Goal: Task Accomplishment & Management: Manage account settings

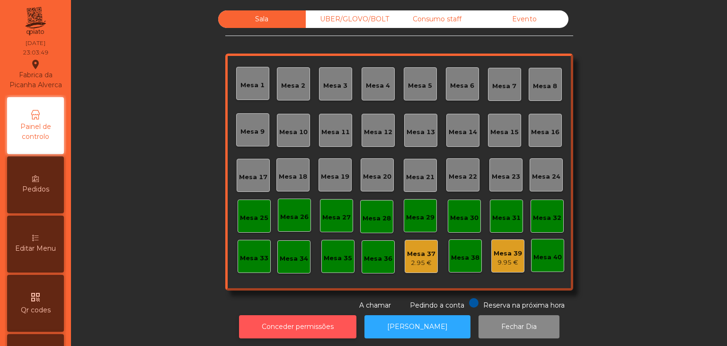
click at [285, 316] on button "Conceder permissões" at bounding box center [297, 326] width 117 height 23
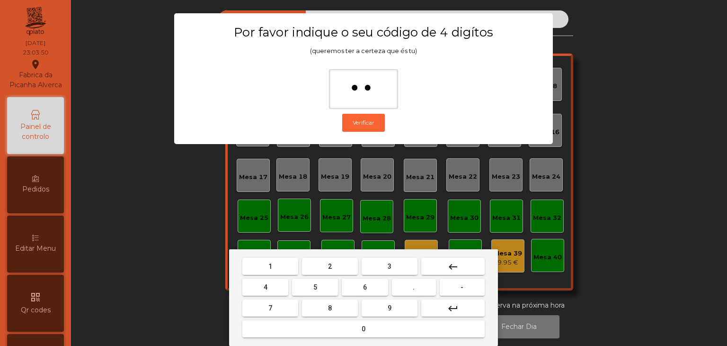
type input "***"
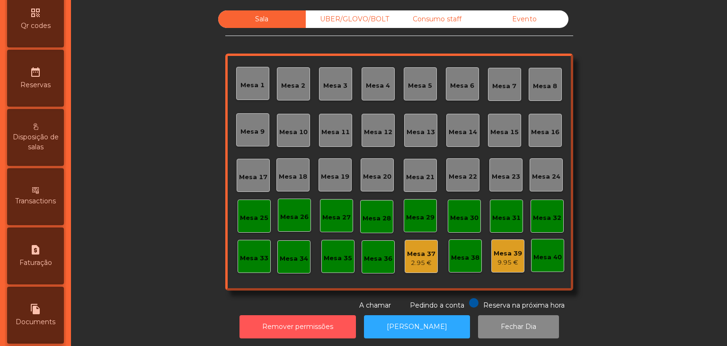
scroll to position [426, 0]
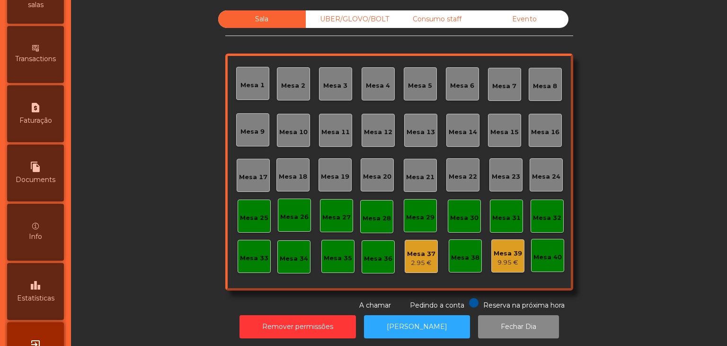
click at [41, 281] on div "leaderboard Estatísticas" at bounding box center [35, 291] width 57 height 57
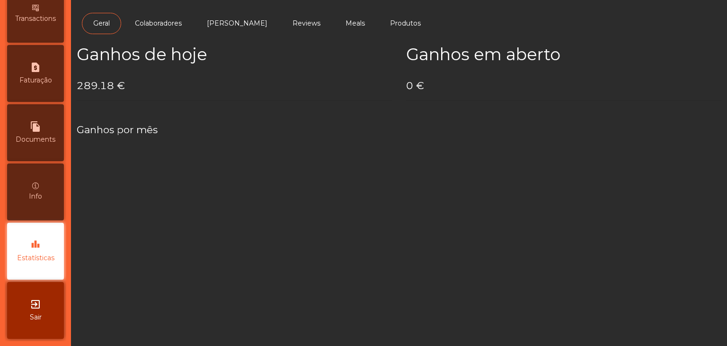
scroll to position [476, 0]
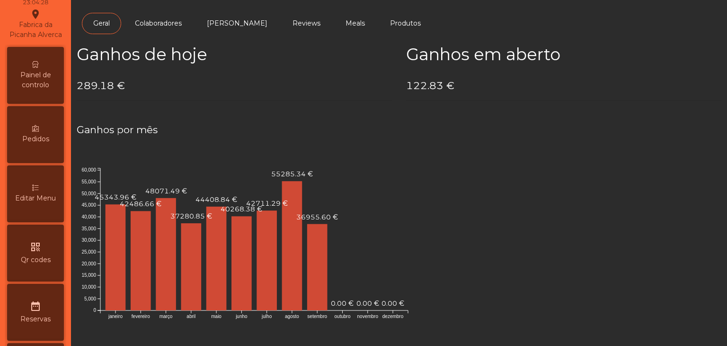
click at [44, 86] on span "Painel de controlo" at bounding box center [35, 80] width 52 height 20
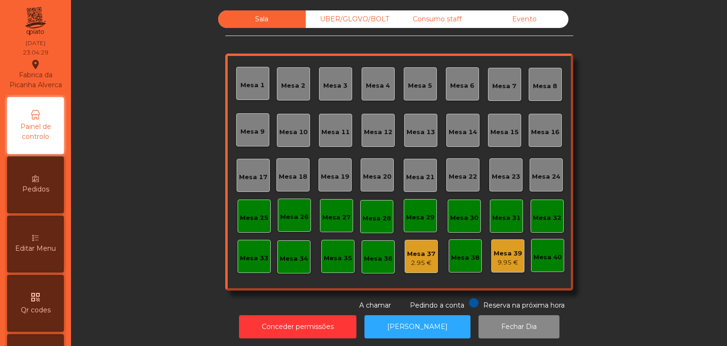
click at [545, 21] on div "Evento" at bounding box center [525, 19] width 88 height 18
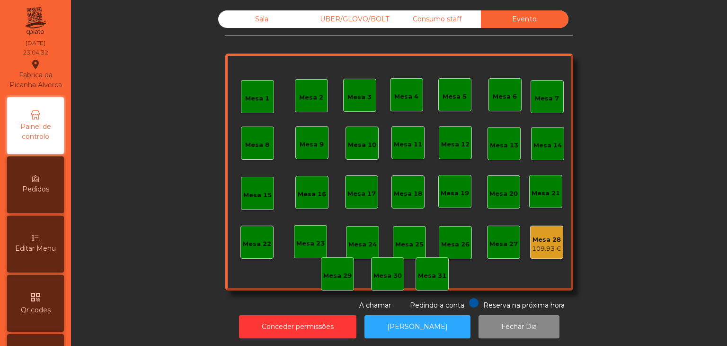
click at [536, 255] on div "Mesa 28 109.93 €" at bounding box center [546, 241] width 33 height 33
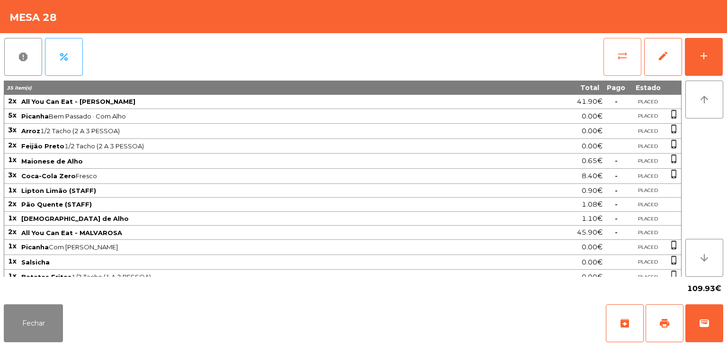
click at [618, 57] on span "sync_alt" at bounding box center [622, 55] width 11 height 11
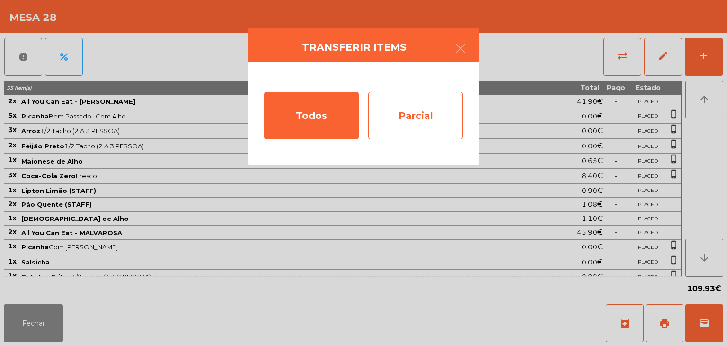
click at [423, 117] on div "Parcial" at bounding box center [415, 115] width 95 height 47
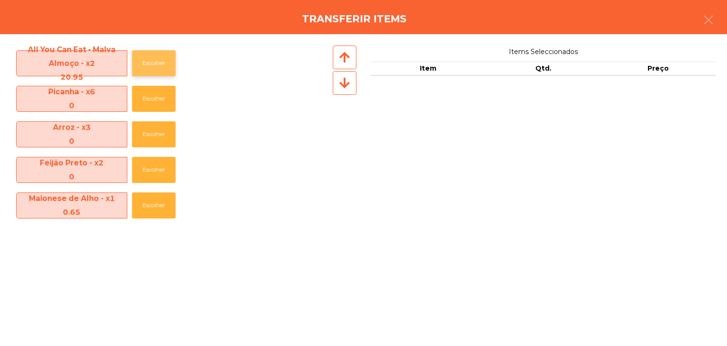
click at [150, 58] on button "Escolher" at bounding box center [154, 63] width 44 height 26
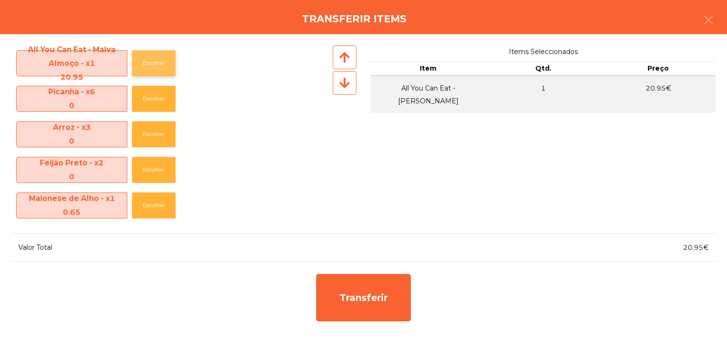
click at [150, 58] on button "Escolher" at bounding box center [154, 63] width 44 height 26
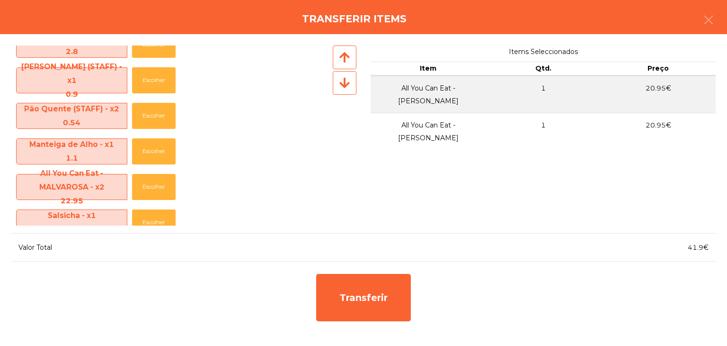
scroll to position [189, 0]
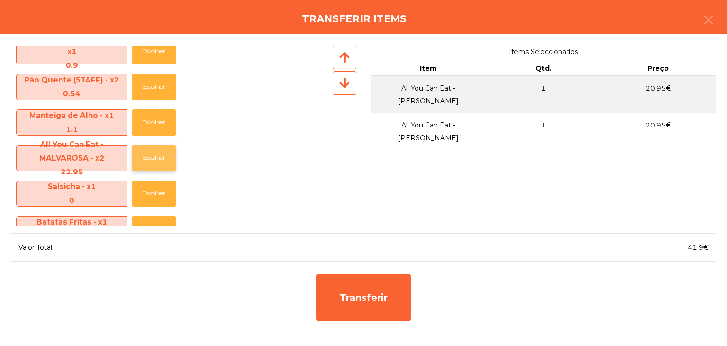
click at [155, 159] on button "Escolher" at bounding box center [154, 158] width 44 height 26
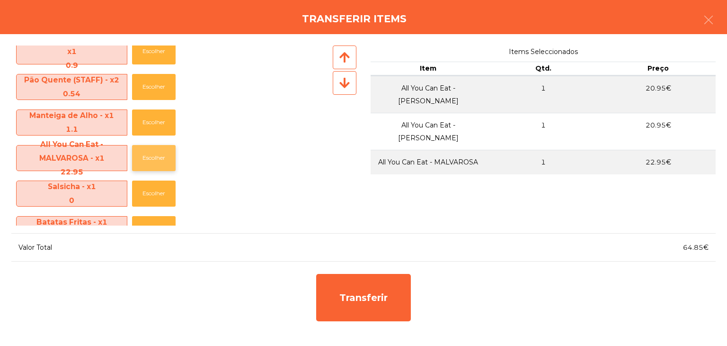
click at [155, 159] on button "Escolher" at bounding box center [154, 158] width 44 height 26
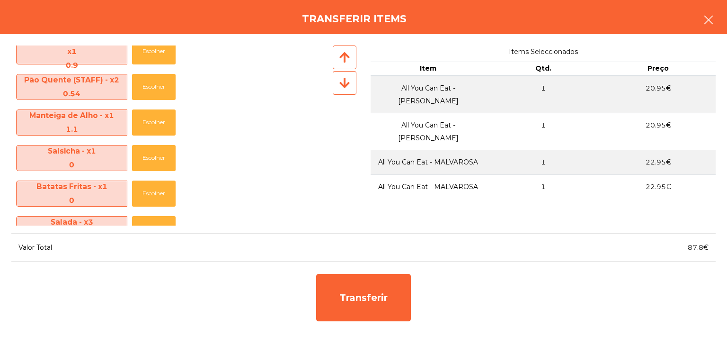
click at [711, 15] on icon "button" at bounding box center [708, 19] width 11 height 11
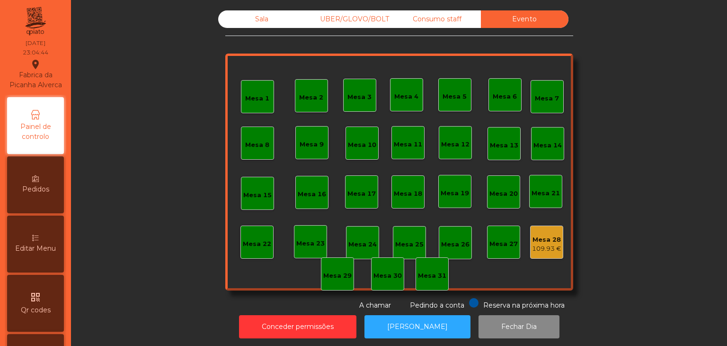
click at [535, 248] on div "109.93 €" at bounding box center [546, 248] width 29 height 9
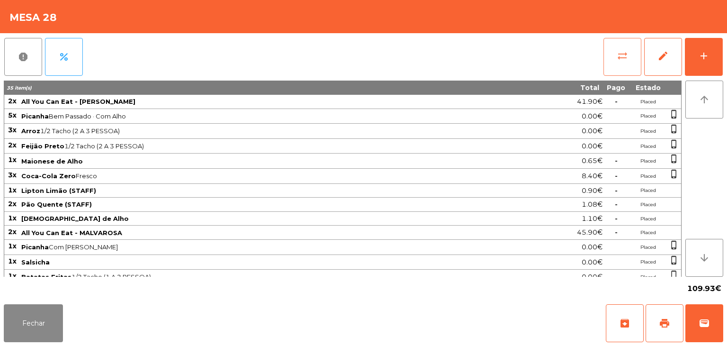
click at [625, 65] on button "sync_alt" at bounding box center [623, 57] width 38 height 38
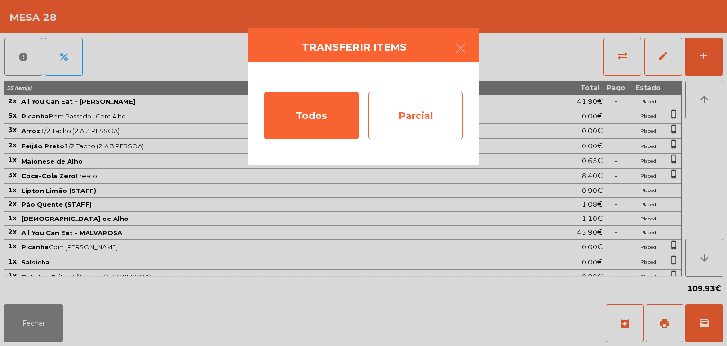
click at [403, 134] on div "Parcial" at bounding box center [415, 115] width 95 height 47
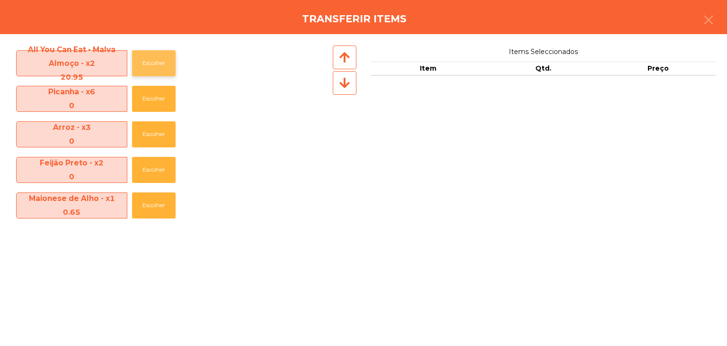
click at [170, 63] on button "Escolher" at bounding box center [154, 63] width 44 height 26
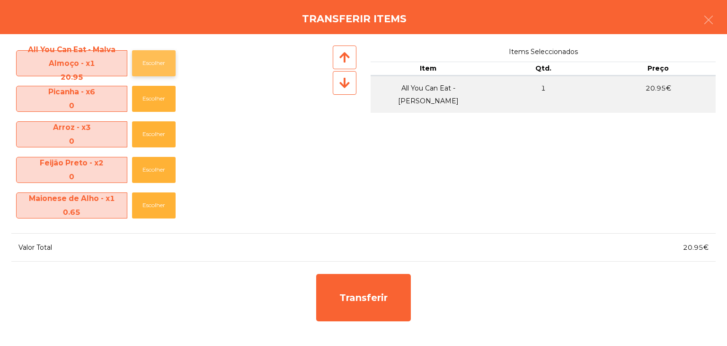
click at [170, 63] on button "Escolher" at bounding box center [154, 63] width 44 height 26
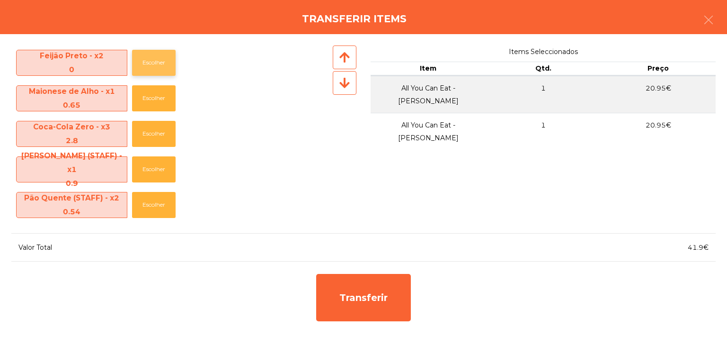
scroll to position [95, 0]
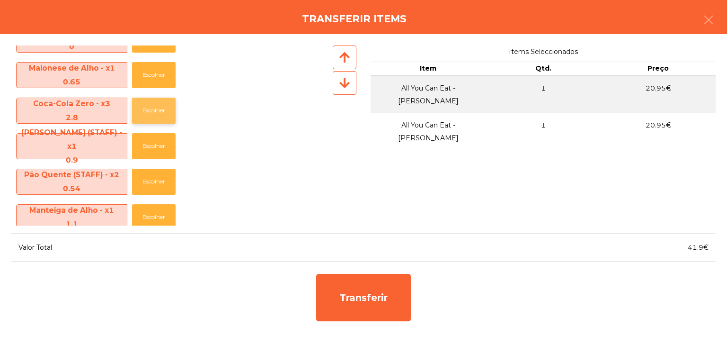
click at [147, 114] on button "Escolher" at bounding box center [154, 111] width 44 height 26
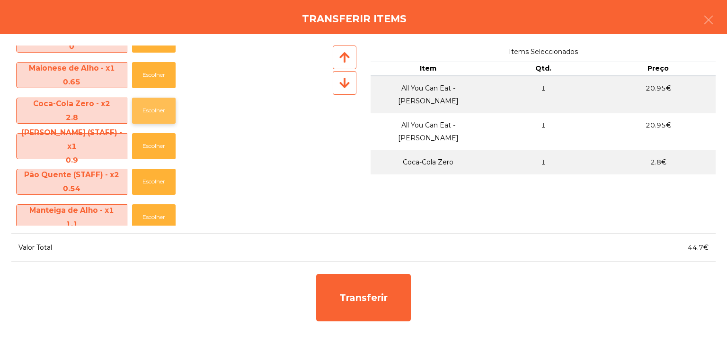
click at [146, 115] on button "Escolher" at bounding box center [154, 111] width 44 height 26
click at [157, 110] on button "Escolher" at bounding box center [154, 111] width 44 height 26
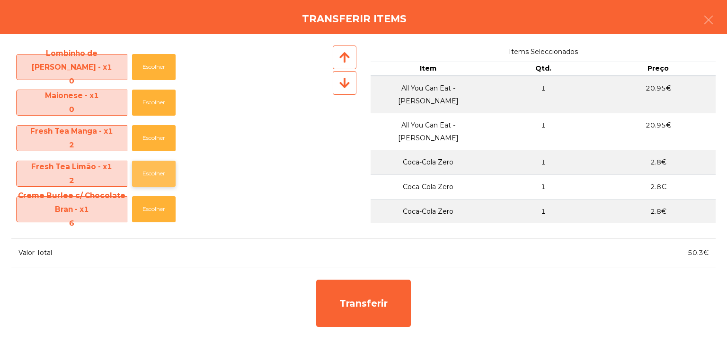
scroll to position [462, 0]
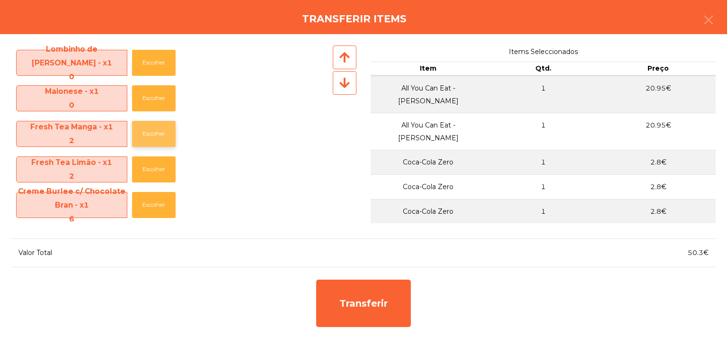
click at [156, 132] on button "Escolher" at bounding box center [154, 134] width 44 height 26
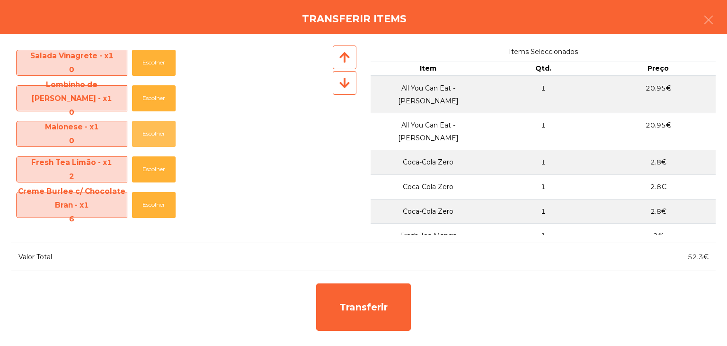
click at [156, 132] on button "Escolher" at bounding box center [154, 134] width 44 height 26
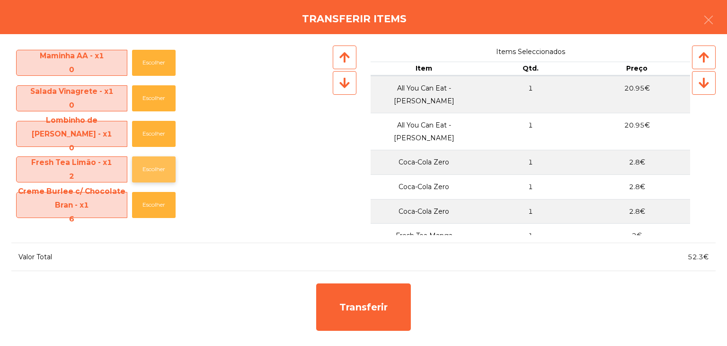
click at [155, 170] on button "Escolher" at bounding box center [154, 169] width 44 height 26
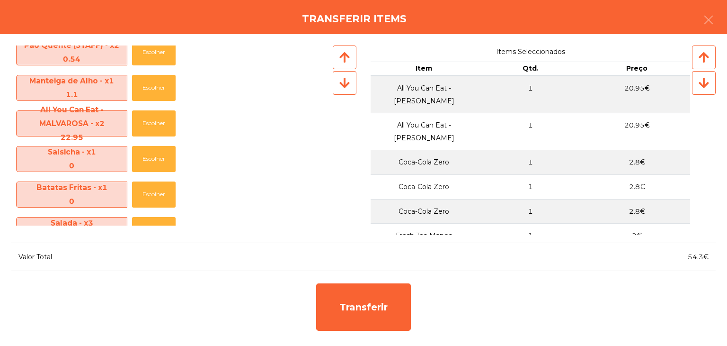
scroll to position [166, 0]
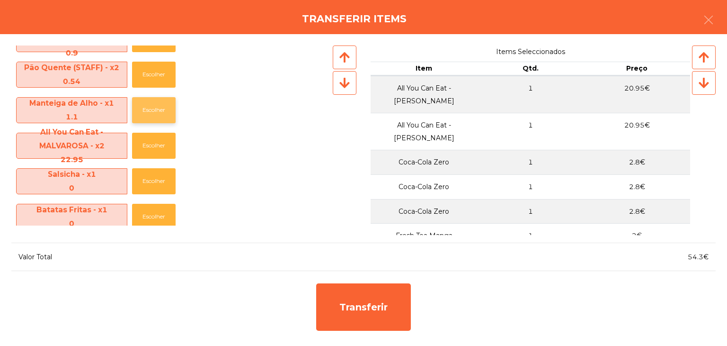
click at [152, 112] on button "Escolher" at bounding box center [154, 110] width 44 height 26
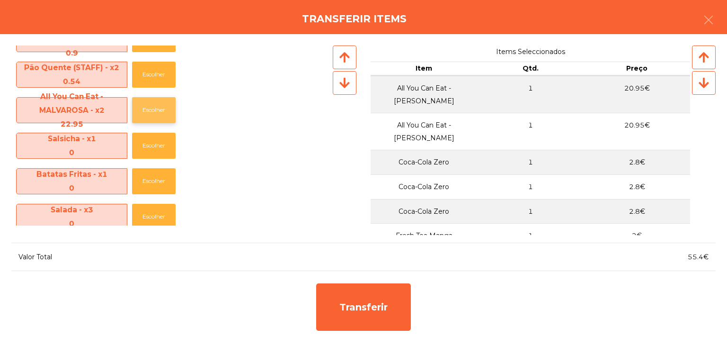
scroll to position [119, 0]
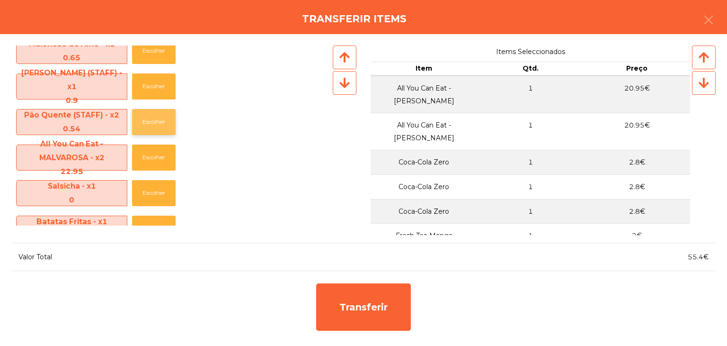
click at [161, 120] on button "Escolher" at bounding box center [154, 122] width 44 height 26
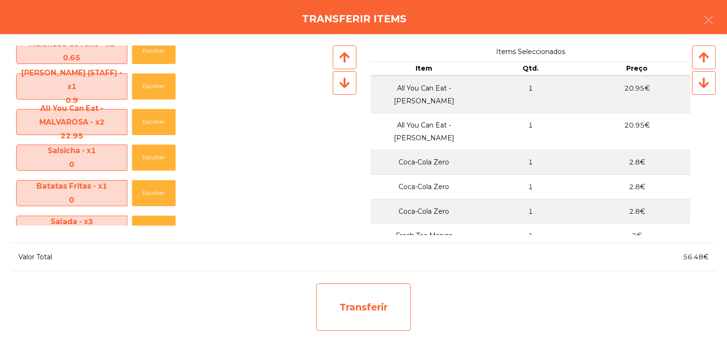
click at [374, 303] on div "Transferir" at bounding box center [363, 306] width 95 height 47
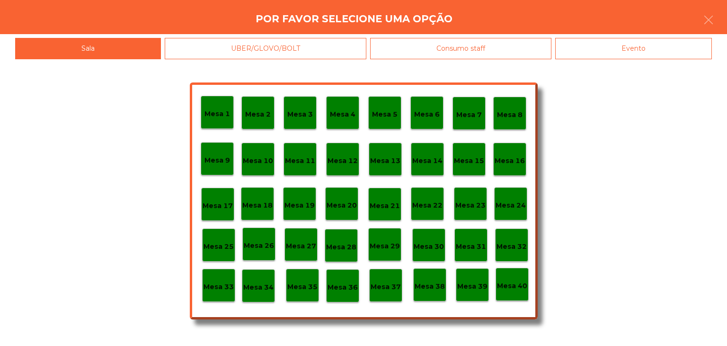
click at [390, 256] on div "Mesa 29" at bounding box center [384, 244] width 33 height 33
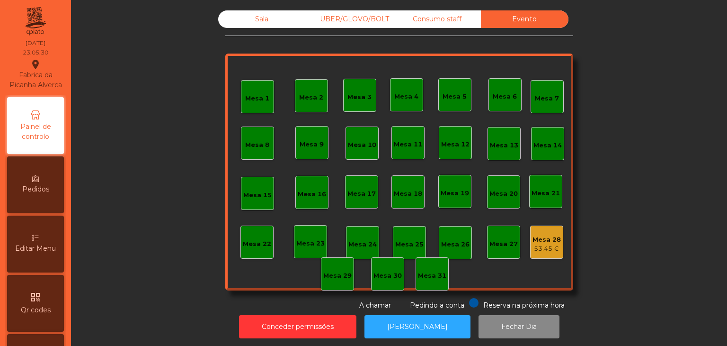
click at [534, 241] on div "Mesa 28" at bounding box center [547, 239] width 28 height 9
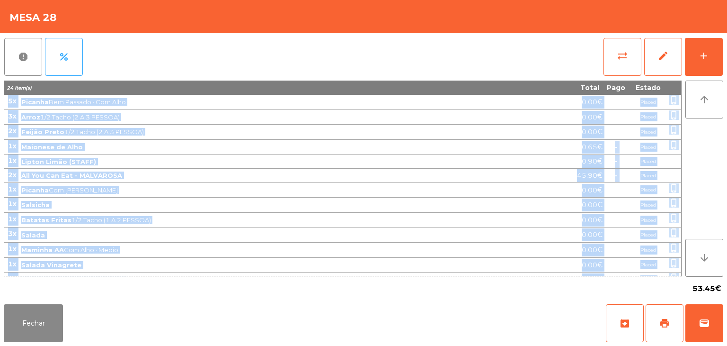
scroll to position [22, 0]
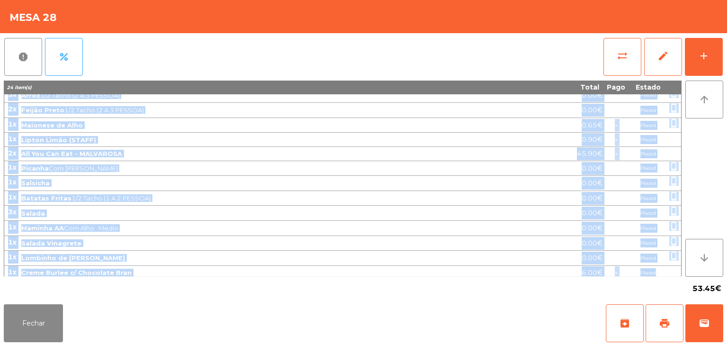
drag, startPoint x: 7, startPoint y: 101, endPoint x: 655, endPoint y: 266, distance: 669.0
click at [655, 266] on tbody "5x Picanha Bem Passado · Com Alho 0.00€ Placed phone_iphone 3x Arroz 1/2 Tacho …" at bounding box center [342, 176] width 677 height 206
copy tbody "5x Picanha Bem Passado · Com Alho 0.00€ Placed phone_iphone 3x Arroz 1/2 Tacho …"
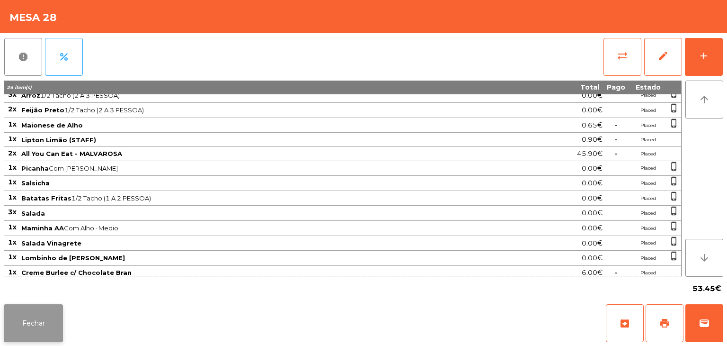
click at [40, 322] on button "Fechar" at bounding box center [33, 323] width 59 height 38
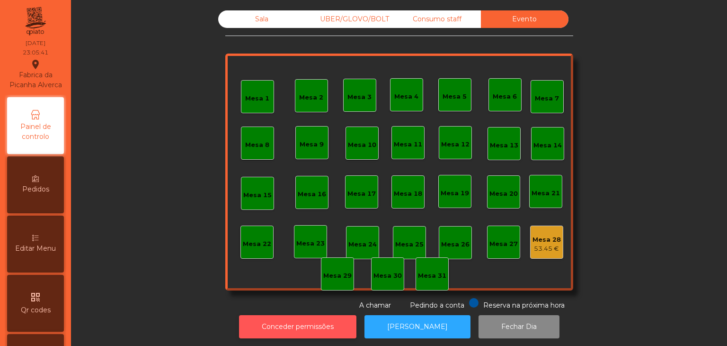
click at [330, 334] on button "Conceder permissões" at bounding box center [297, 326] width 117 height 23
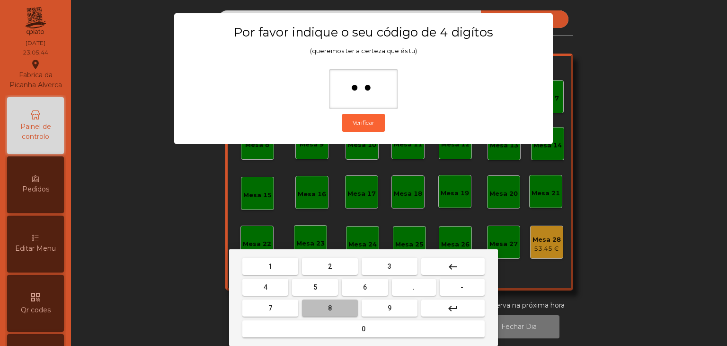
type input "***"
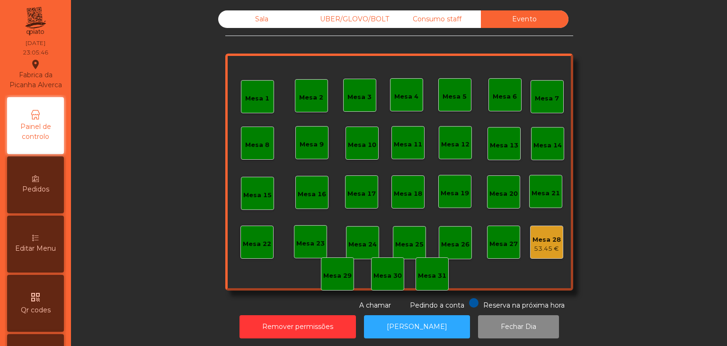
click at [533, 245] on div "53.45 €" at bounding box center [547, 248] width 28 height 9
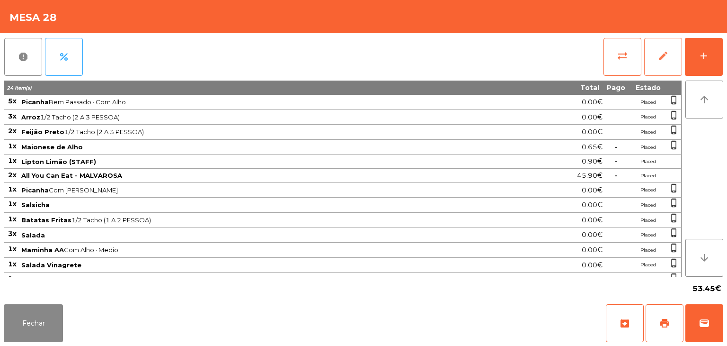
click at [659, 43] on button "edit" at bounding box center [663, 57] width 38 height 38
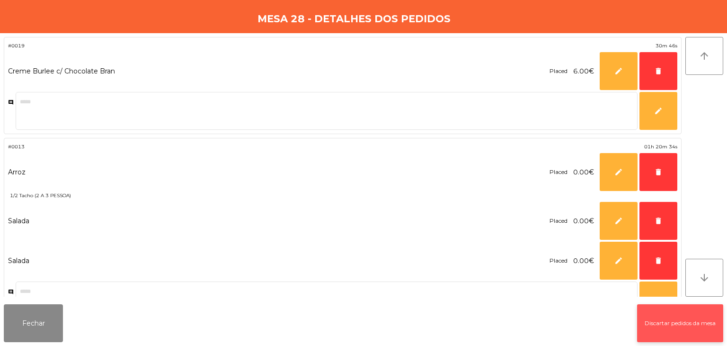
click at [671, 319] on button "Discartar pedidos da mesa" at bounding box center [680, 323] width 86 height 38
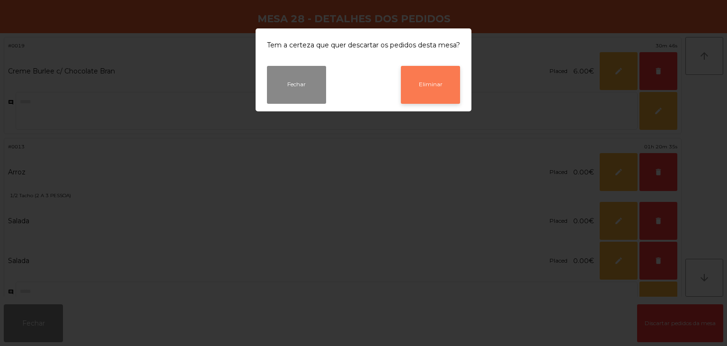
click at [427, 85] on button "Eliminar" at bounding box center [430, 85] width 59 height 38
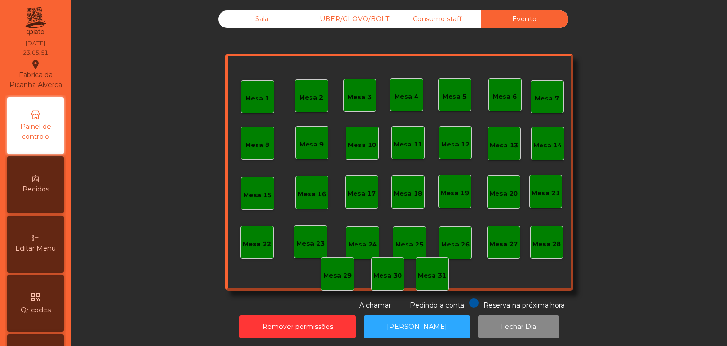
click at [434, 24] on div "Consumo staff" at bounding box center [437, 19] width 88 height 18
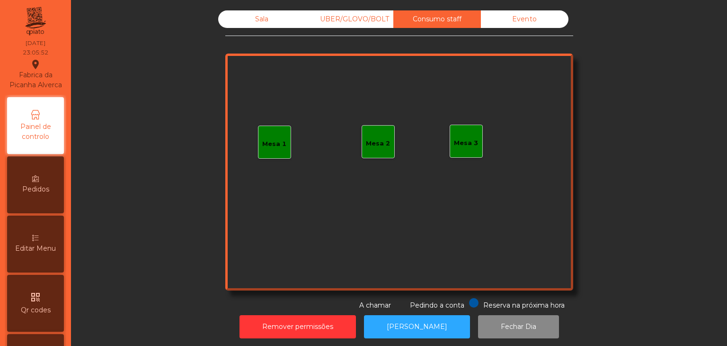
drag, startPoint x: 341, startPoint y: 22, endPoint x: 278, endPoint y: 19, distance: 62.6
click at [340, 22] on div "UBER/GLOVO/BOLT" at bounding box center [350, 19] width 88 height 18
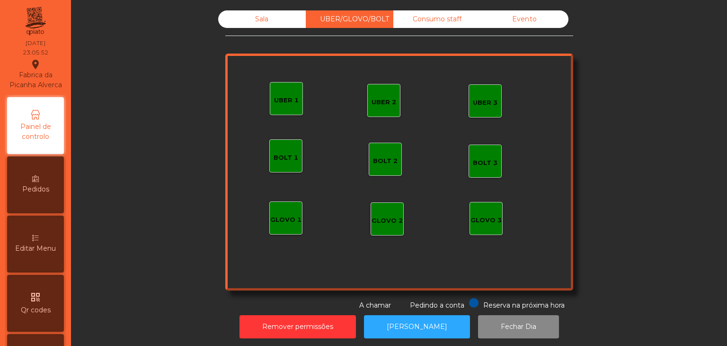
click at [227, 17] on div "Sala" at bounding box center [262, 19] width 88 height 18
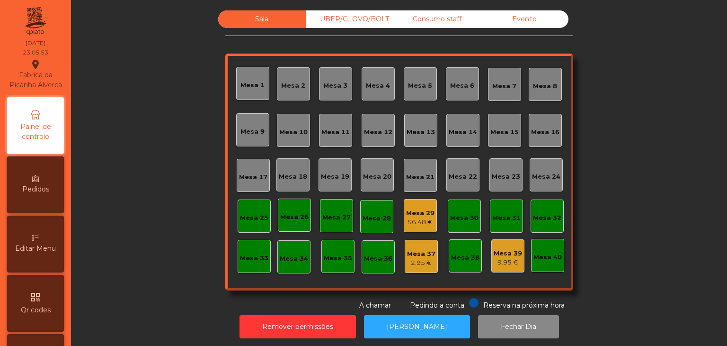
click at [416, 213] on div "Mesa 29" at bounding box center [420, 212] width 28 height 9
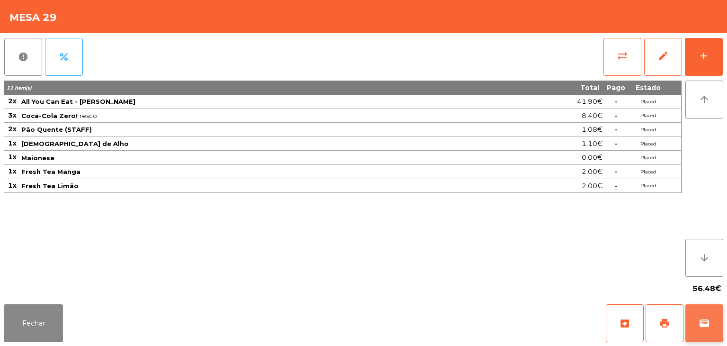
click at [699, 332] on button "wallet" at bounding box center [704, 323] width 38 height 38
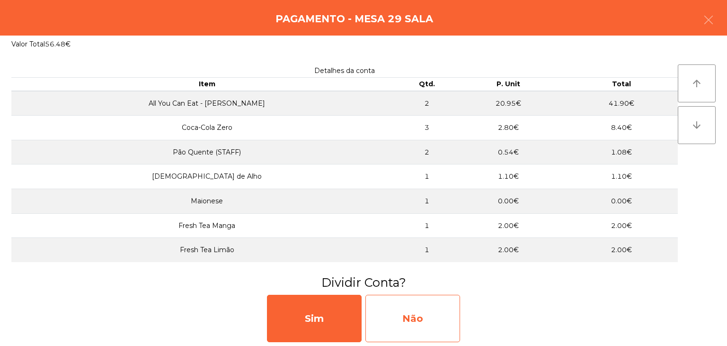
click at [411, 313] on div "Não" at bounding box center [412, 317] width 95 height 47
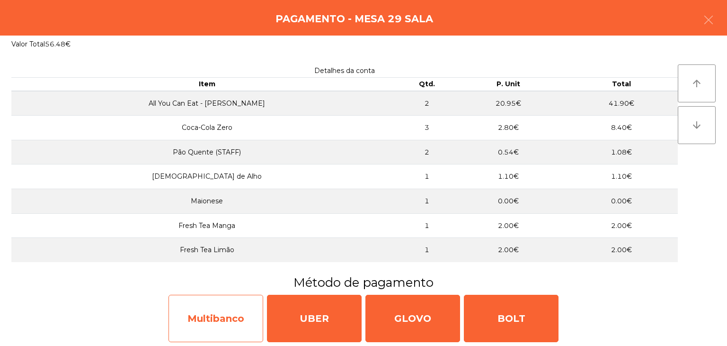
click at [209, 320] on div "Multibanco" at bounding box center [216, 317] width 95 height 47
select select "**"
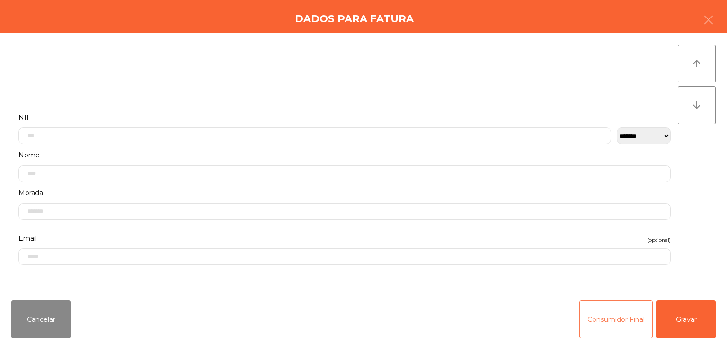
click at [625, 309] on button "Consumidor Final" at bounding box center [615, 319] width 73 height 38
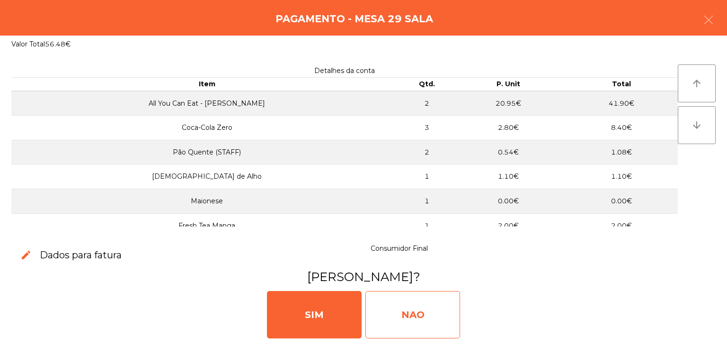
click at [426, 308] on div "NAO" at bounding box center [412, 314] width 95 height 47
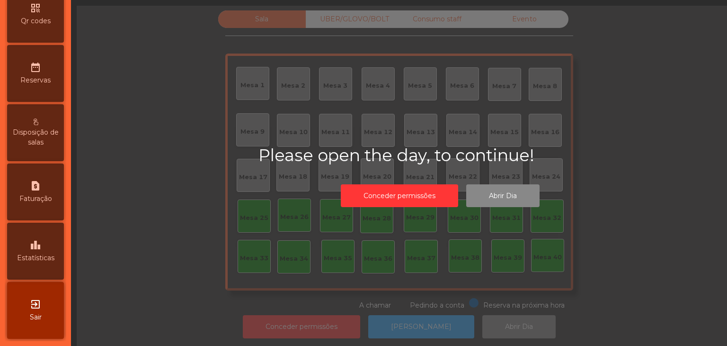
scroll to position [299, 0]
click at [47, 300] on div "exit_to_app Sair" at bounding box center [35, 310] width 57 height 57
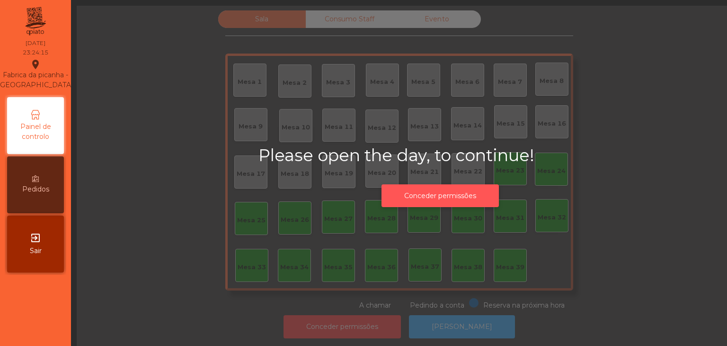
click at [452, 193] on button "Conceder permissões" at bounding box center [440, 195] width 117 height 23
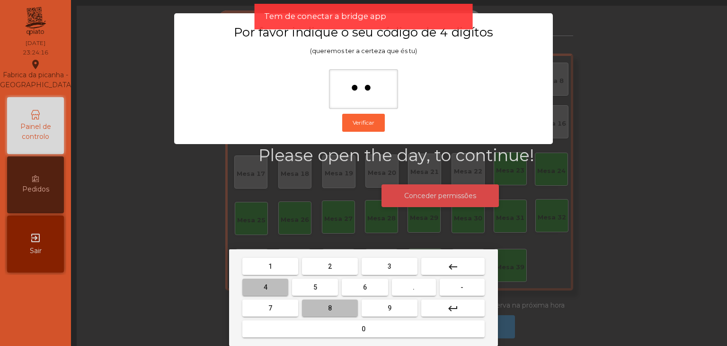
type input "***"
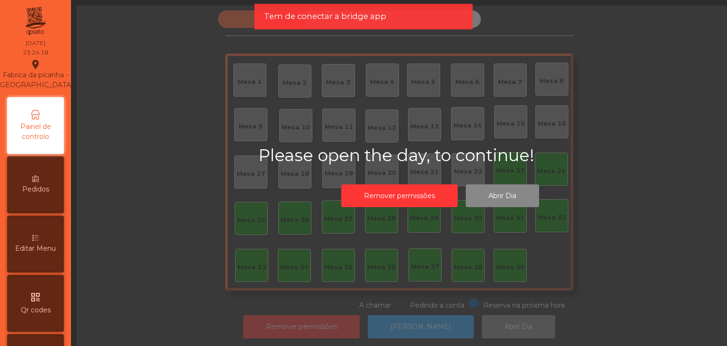
click at [45, 253] on span "Editar Menu" at bounding box center [35, 248] width 41 height 10
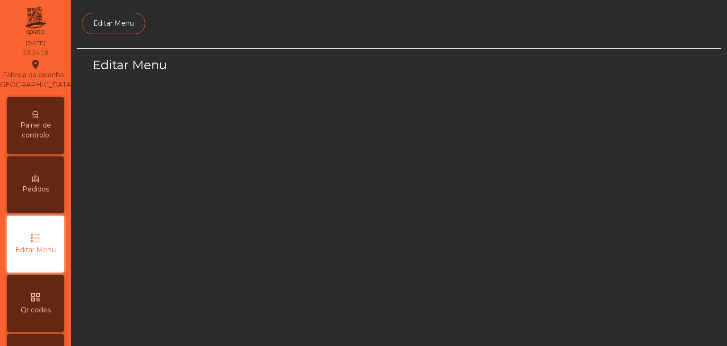
scroll to position [81, 0]
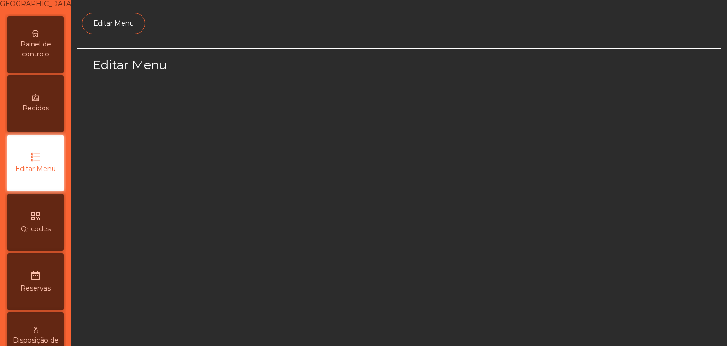
select select "*"
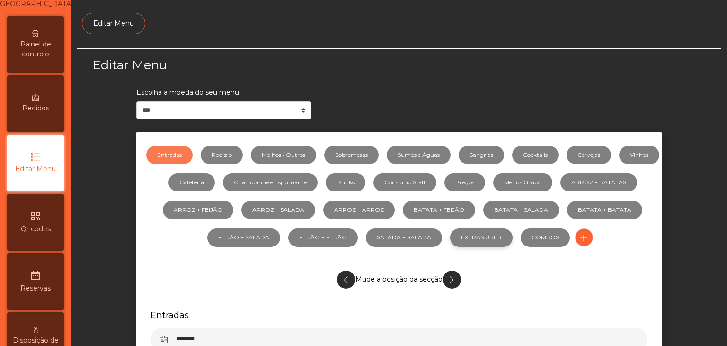
click at [513, 234] on link "EXTRAS UBER" at bounding box center [481, 237] width 62 height 18
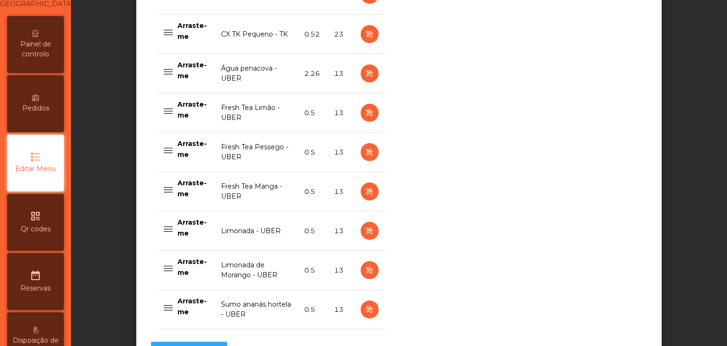
scroll to position [2083, 0]
